Goal: Transaction & Acquisition: Purchase product/service

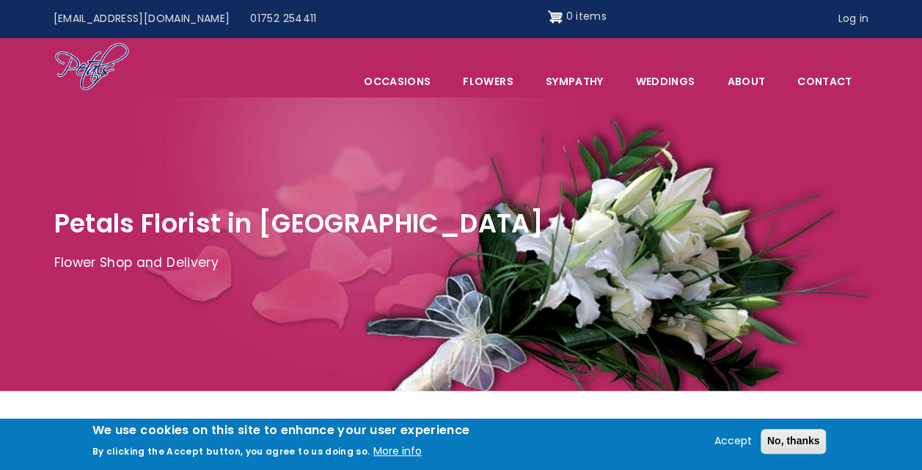
click at [737, 431] on div "Accept No, thanks" at bounding box center [769, 436] width 122 height 35
click at [737, 433] on div "Accept No, thanks" at bounding box center [769, 436] width 122 height 35
click at [737, 437] on button "Accept" at bounding box center [732, 442] width 49 height 18
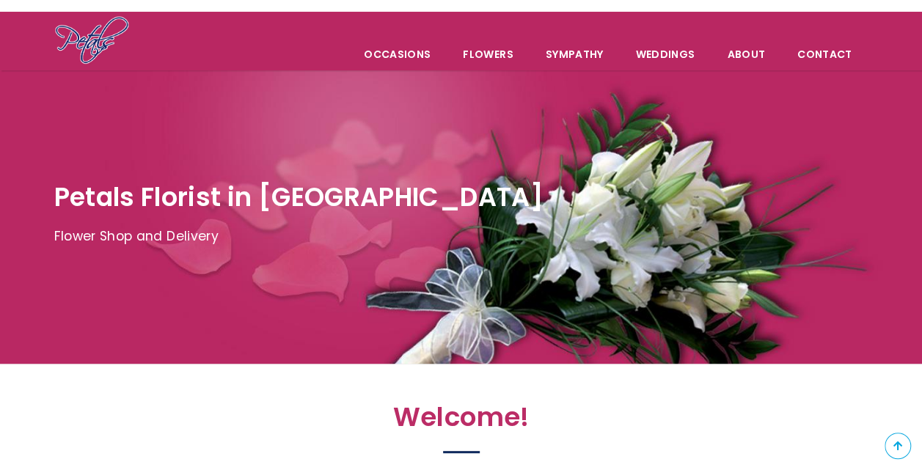
scroll to position [85, 0]
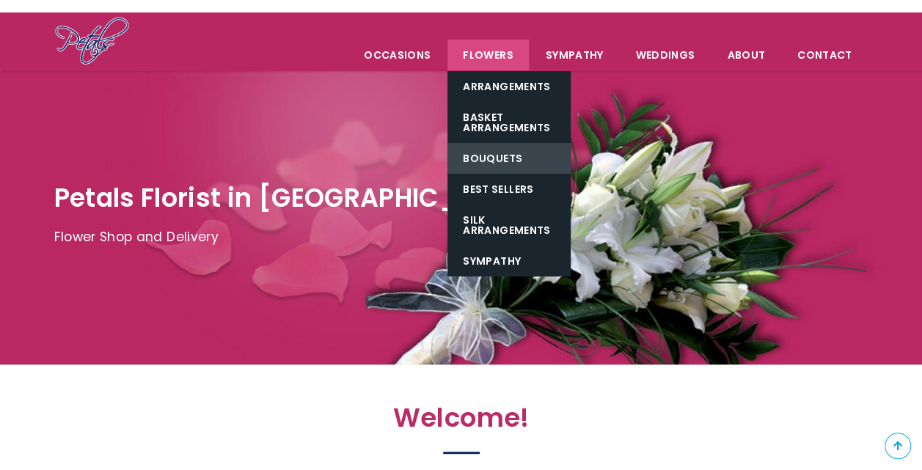
click at [507, 156] on link "Bouquets" at bounding box center [508, 158] width 123 height 31
